Goal: Navigation & Orientation: Find specific page/section

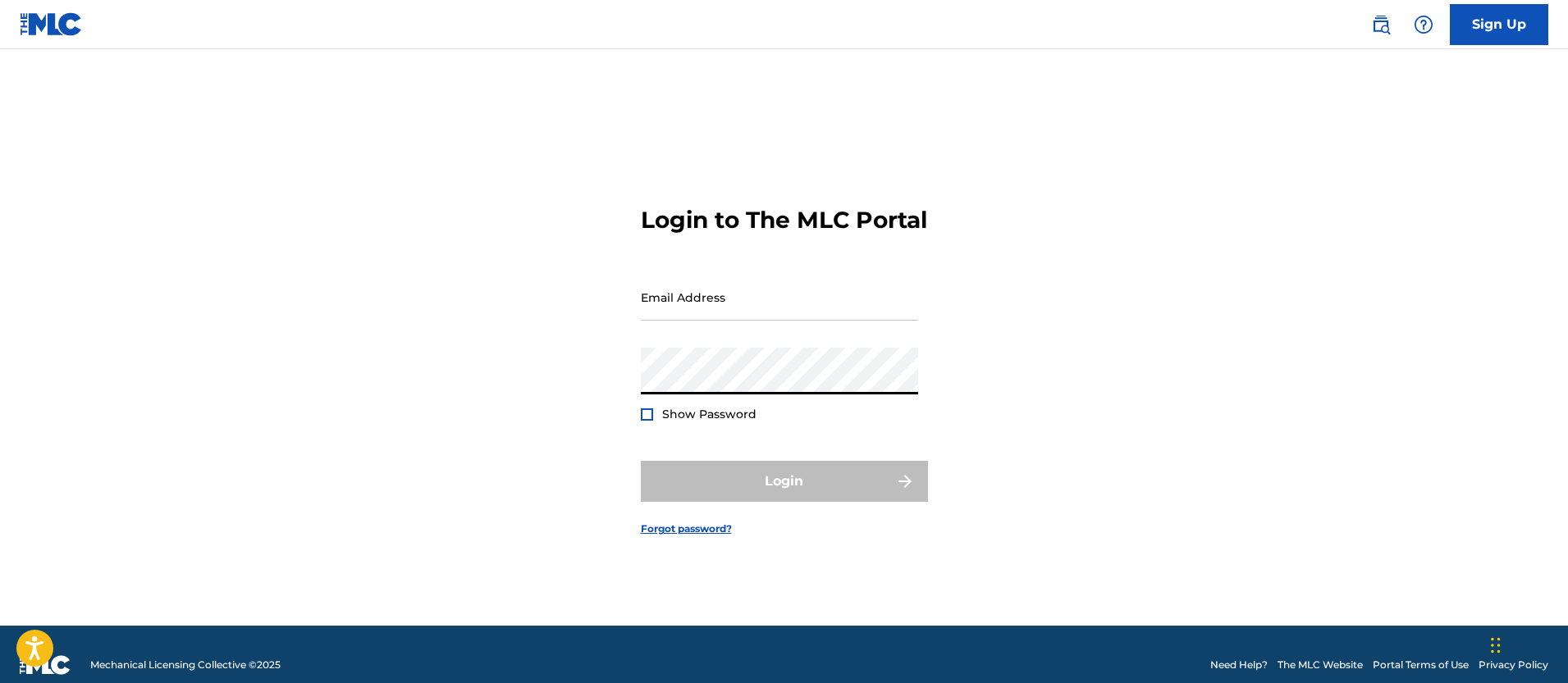
type input "[EMAIL_ADDRESS][DOMAIN_NAME]"
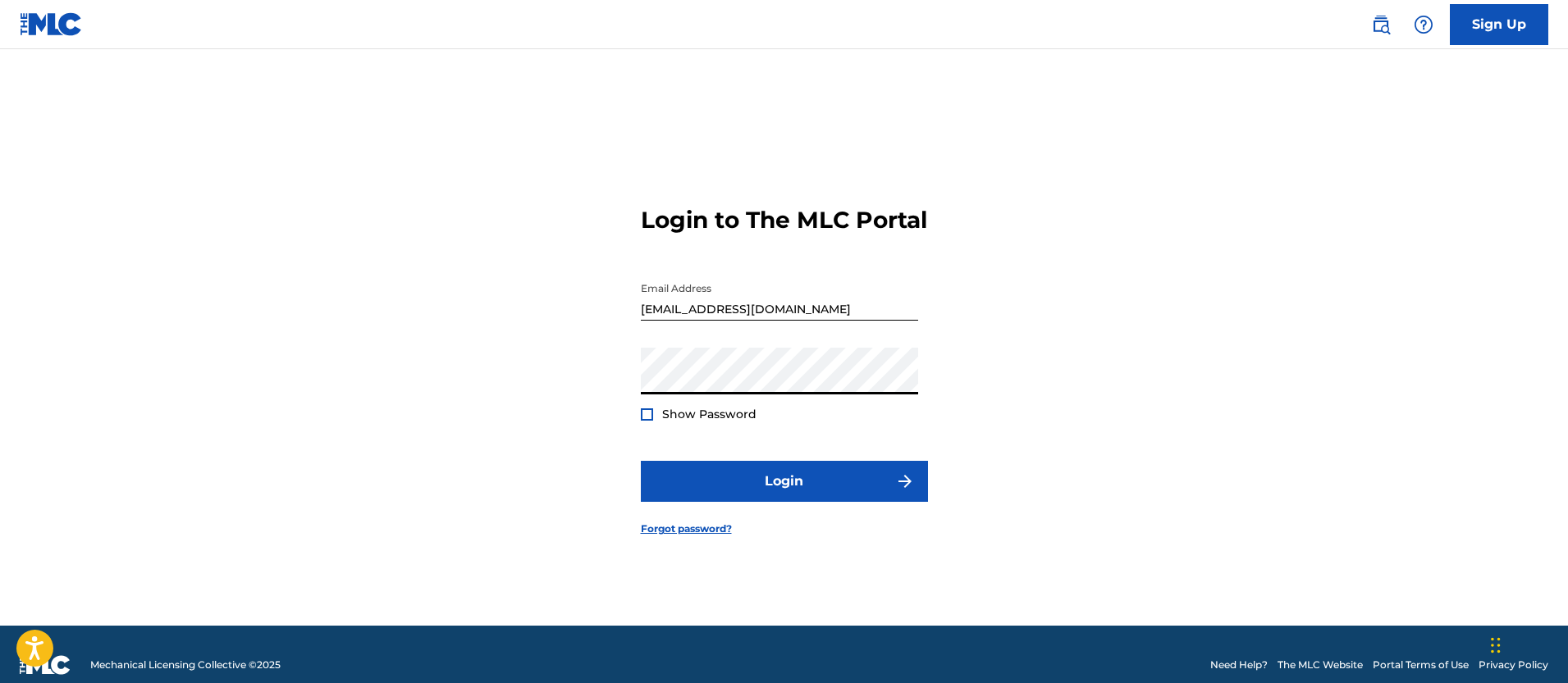
click at [748, 519] on form "Login to The MLC Portal Email Address [EMAIL_ADDRESS][DOMAIN_NAME] Password Sho…" at bounding box center [784, 358] width 288 height 536
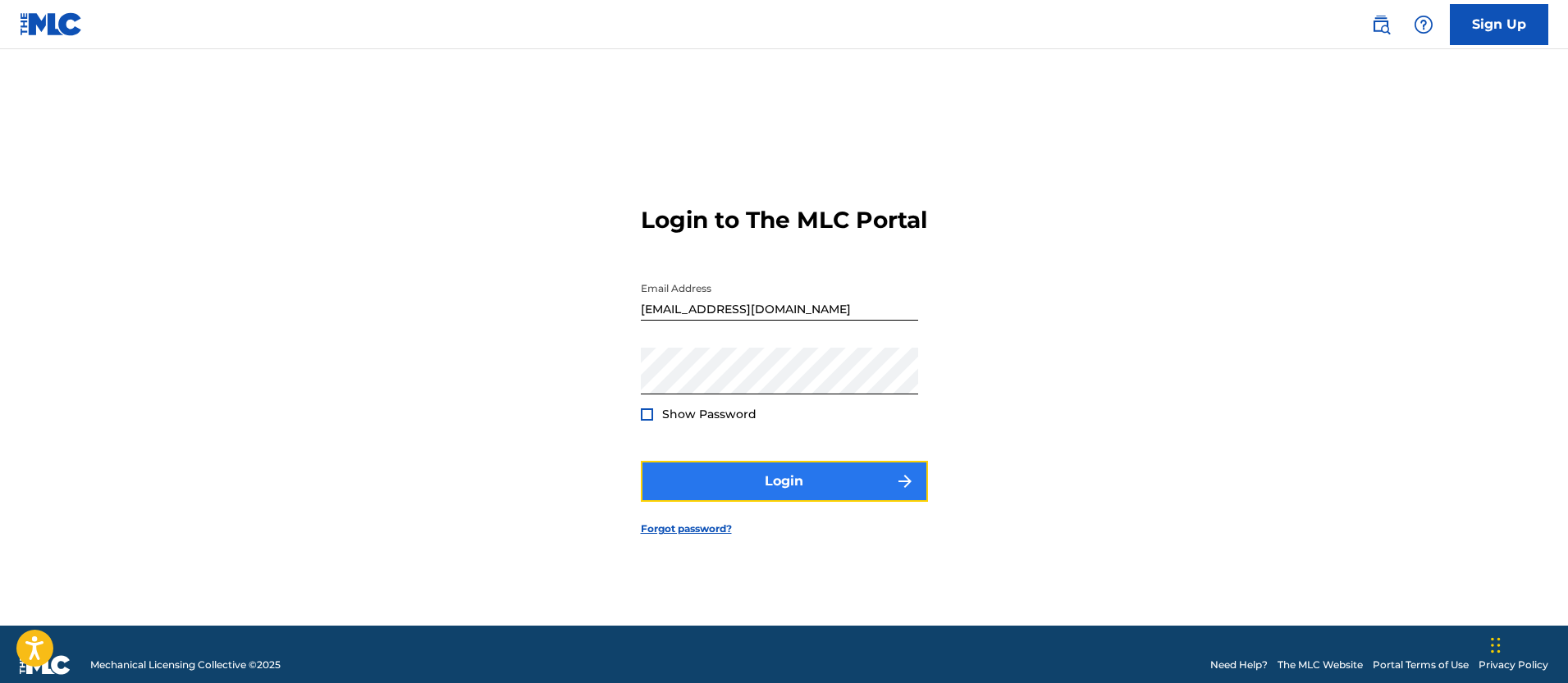
click at [752, 502] on button "Login" at bounding box center [784, 481] width 288 height 41
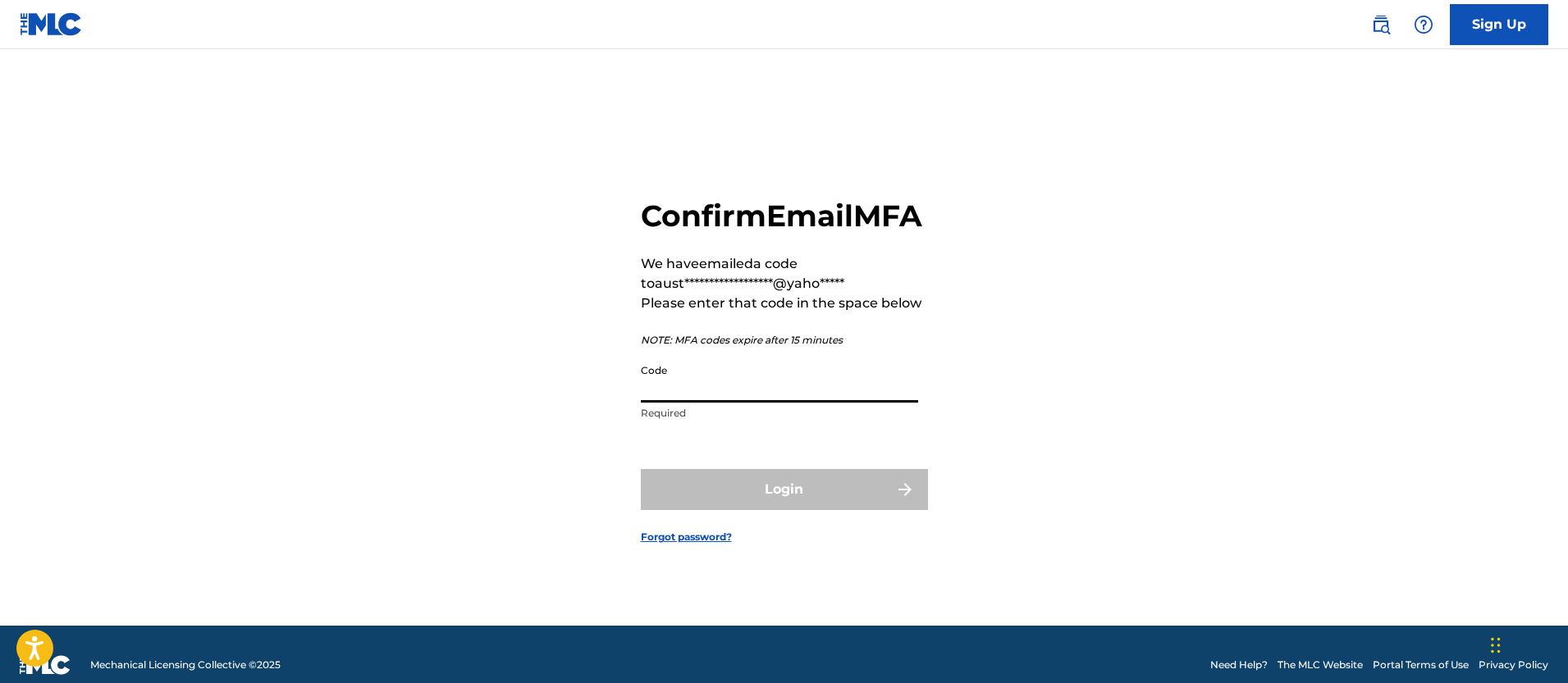
click at [755, 402] on input "Code" at bounding box center [779, 378] width 277 height 46
paste input "613654"
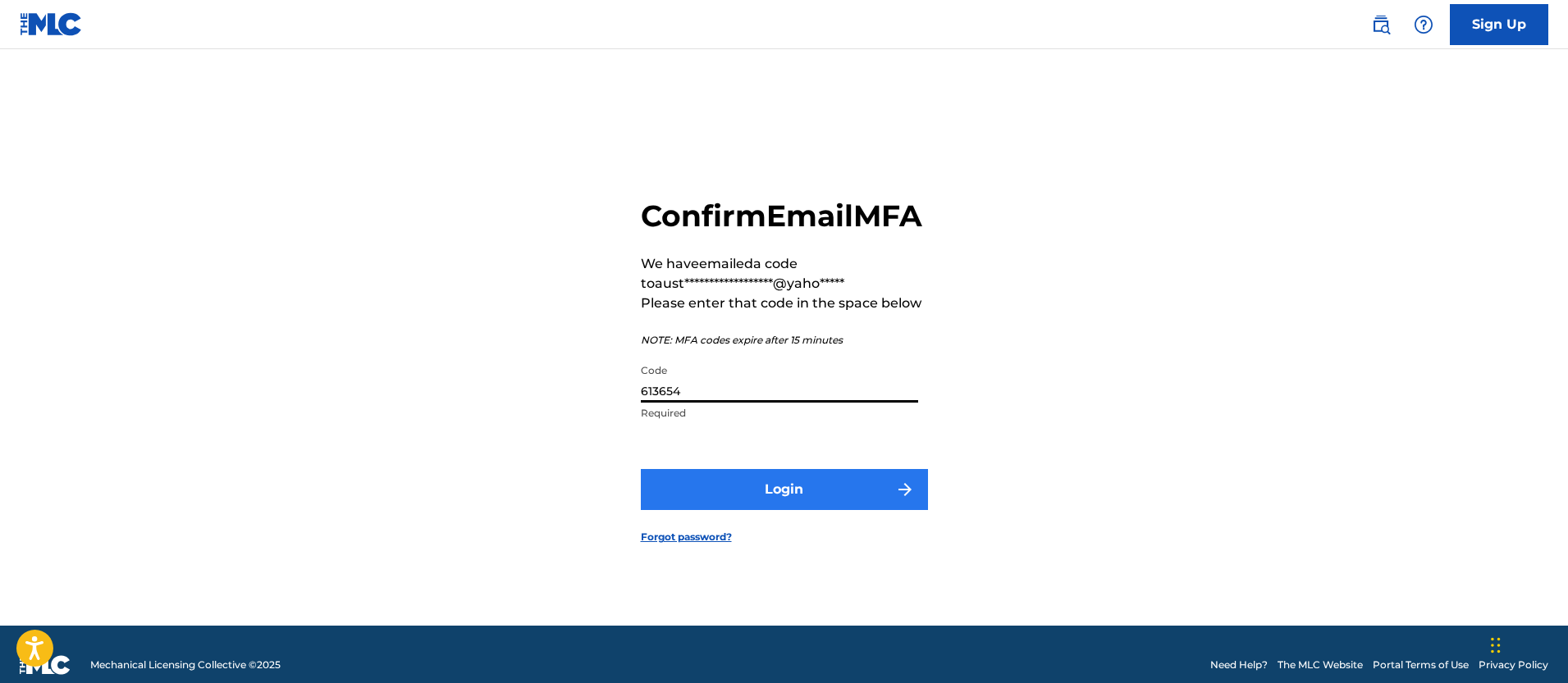
type input "613654"
click at [678, 510] on button "Login" at bounding box center [784, 489] width 288 height 41
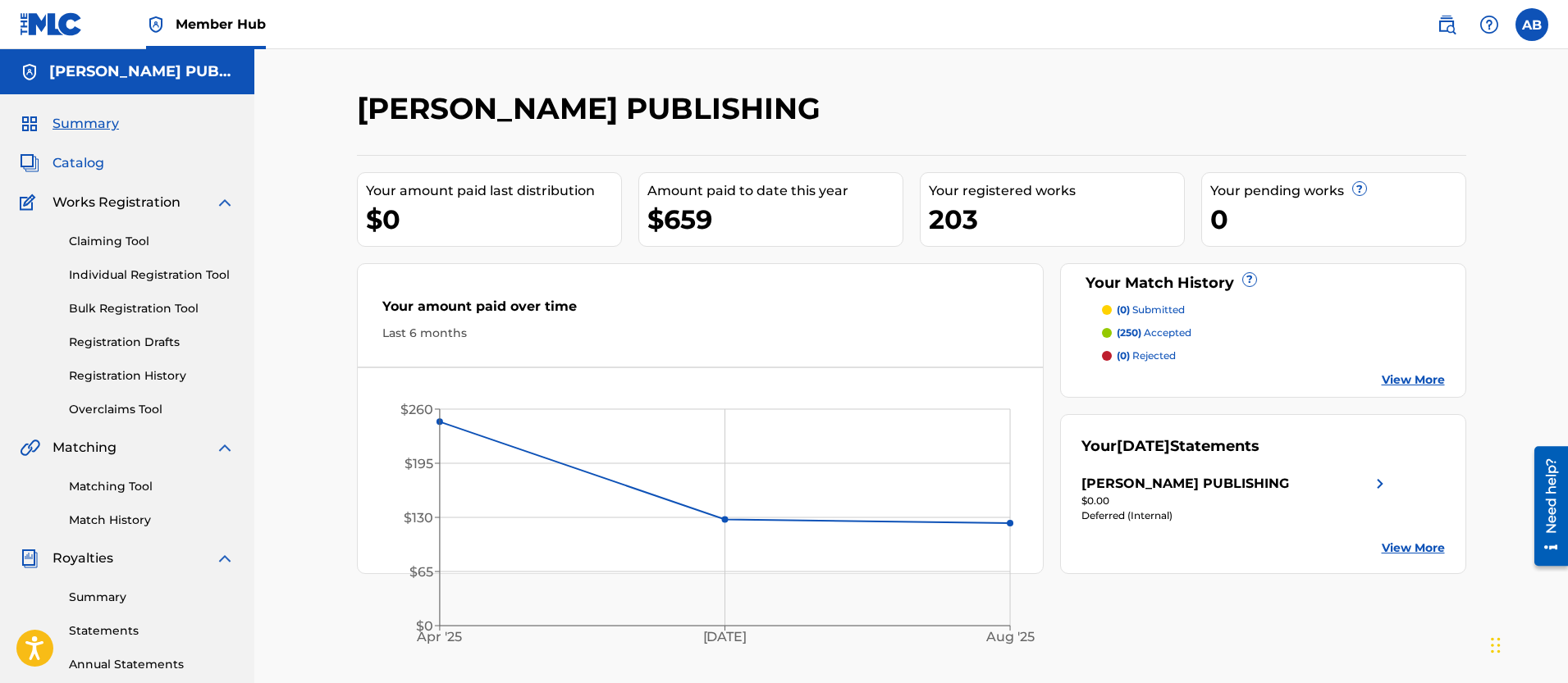
click at [97, 167] on span "Catalog" at bounding box center [78, 163] width 51 height 20
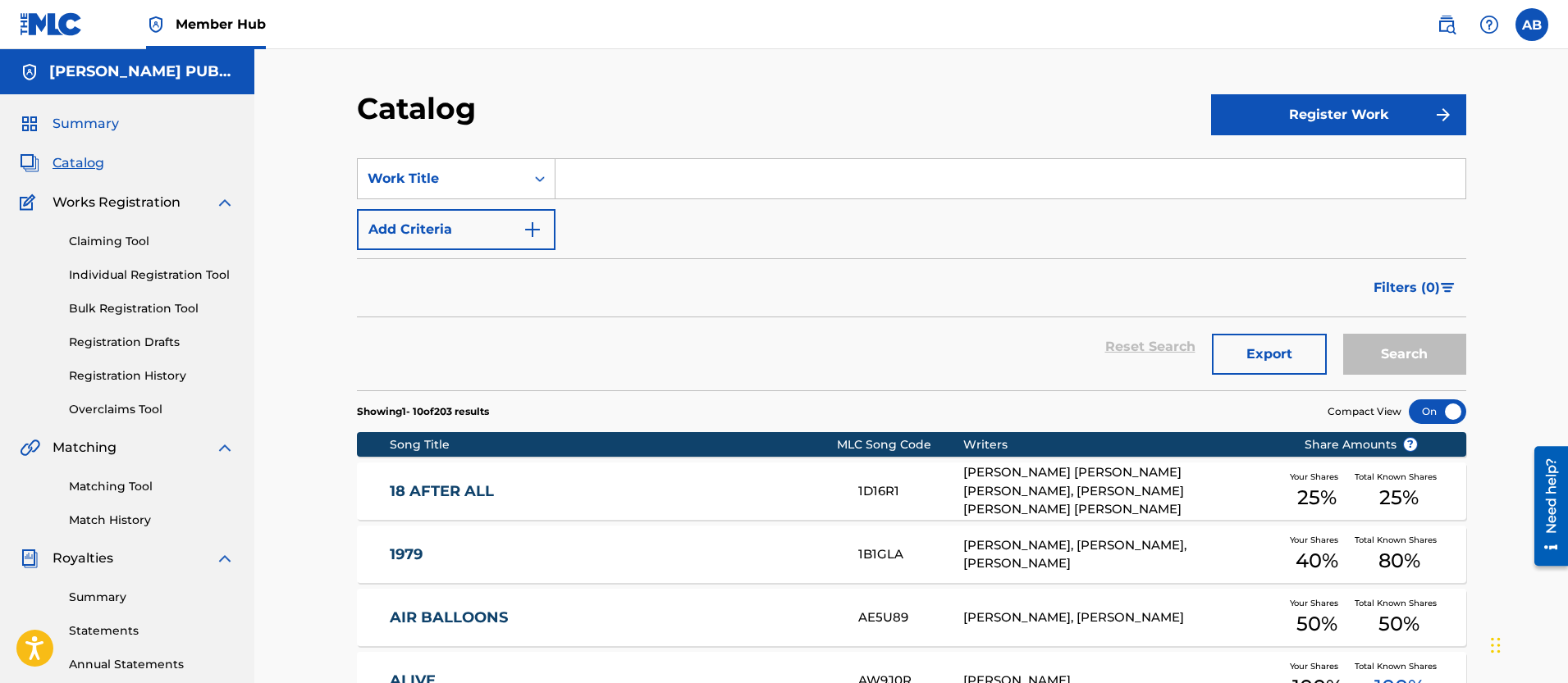
click at [82, 125] on span "Summary" at bounding box center [85, 123] width 66 height 20
